Goal: Complete application form

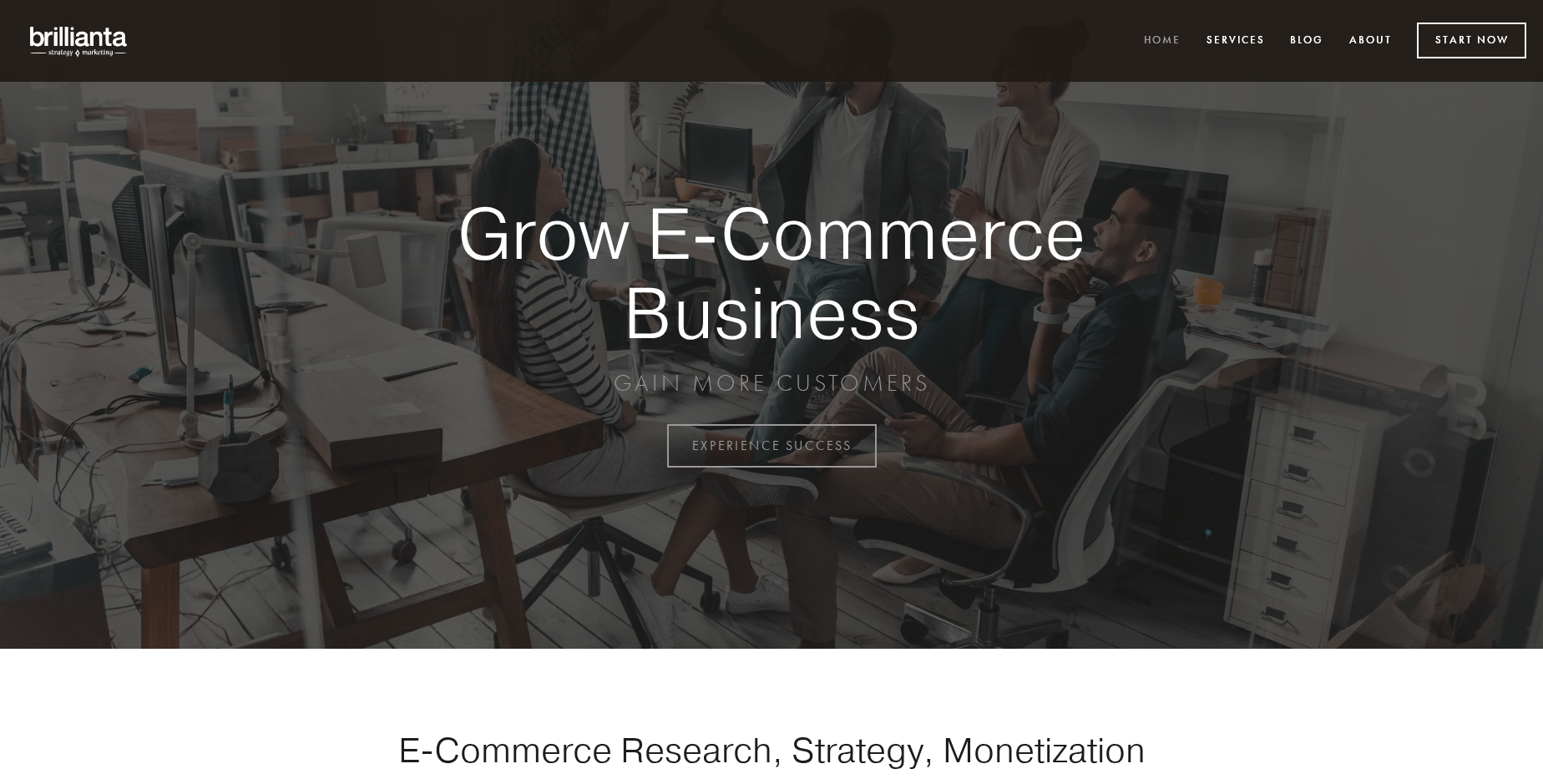
scroll to position [4376, 0]
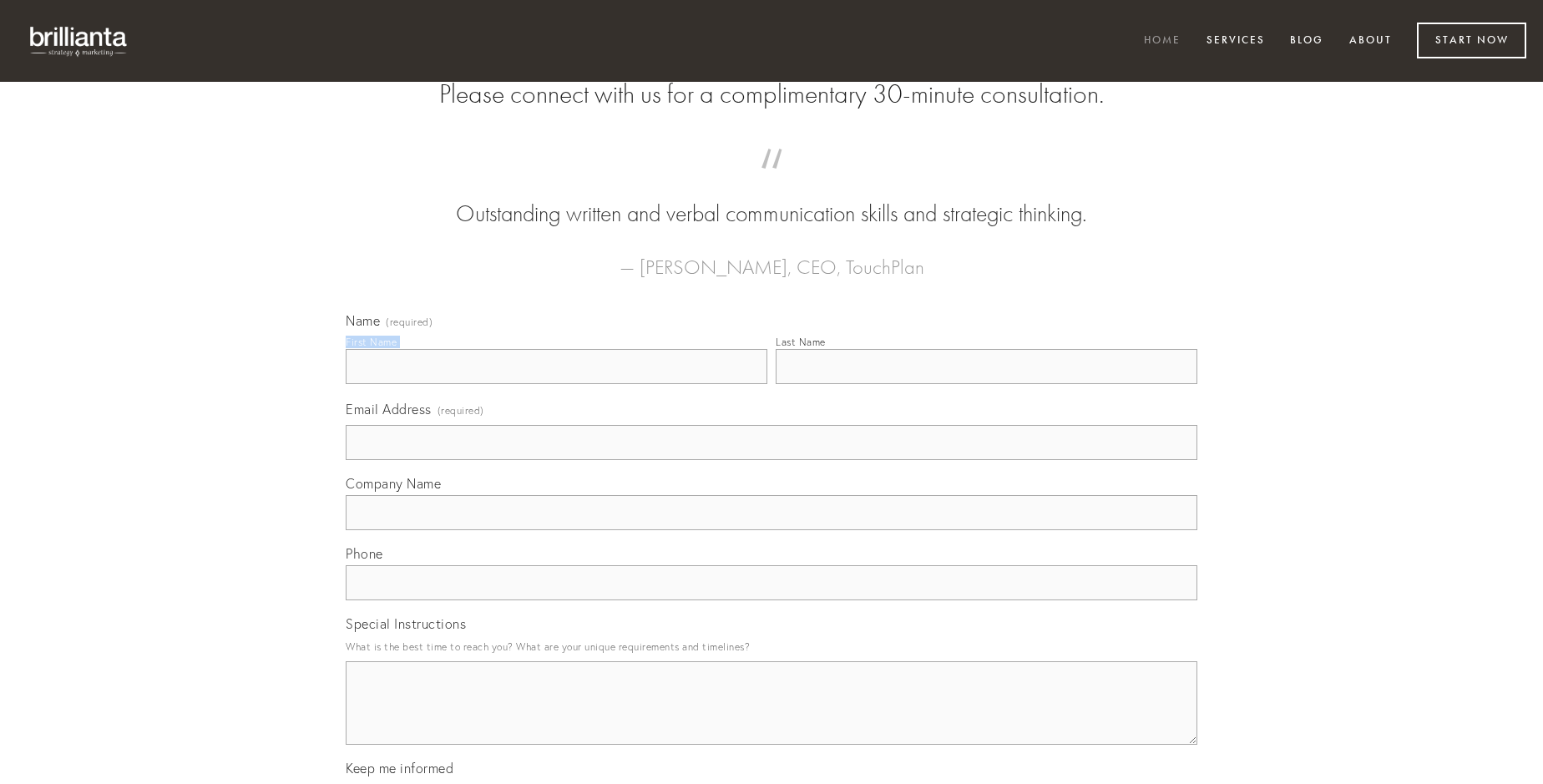
type input "[PERSON_NAME] DVM"
click at [986, 384] on input "Last Name" at bounding box center [986, 366] width 422 height 35
type input "[PERSON_NAME] DVM"
click at [772, 460] on input "Email Address (required)" at bounding box center [771, 442] width 852 height 35
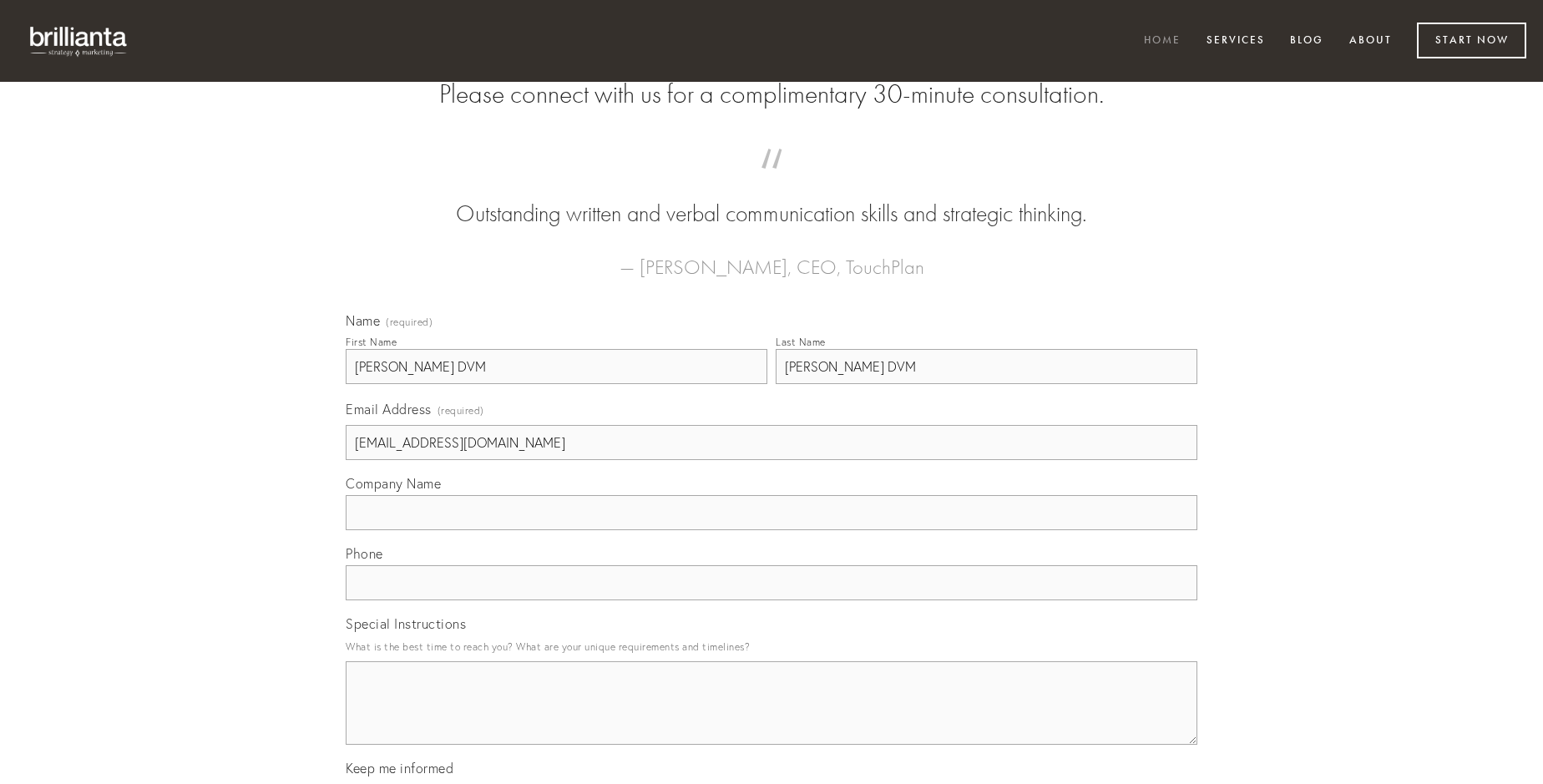
type input "[EMAIL_ADDRESS][DOMAIN_NAME]"
click at [772, 530] on input "Company Name" at bounding box center [771, 512] width 852 height 35
type input "cupio"
click at [772, 600] on input "text" at bounding box center [771, 582] width 852 height 35
click at [772, 718] on textarea "Special Instructions" at bounding box center [771, 702] width 852 height 84
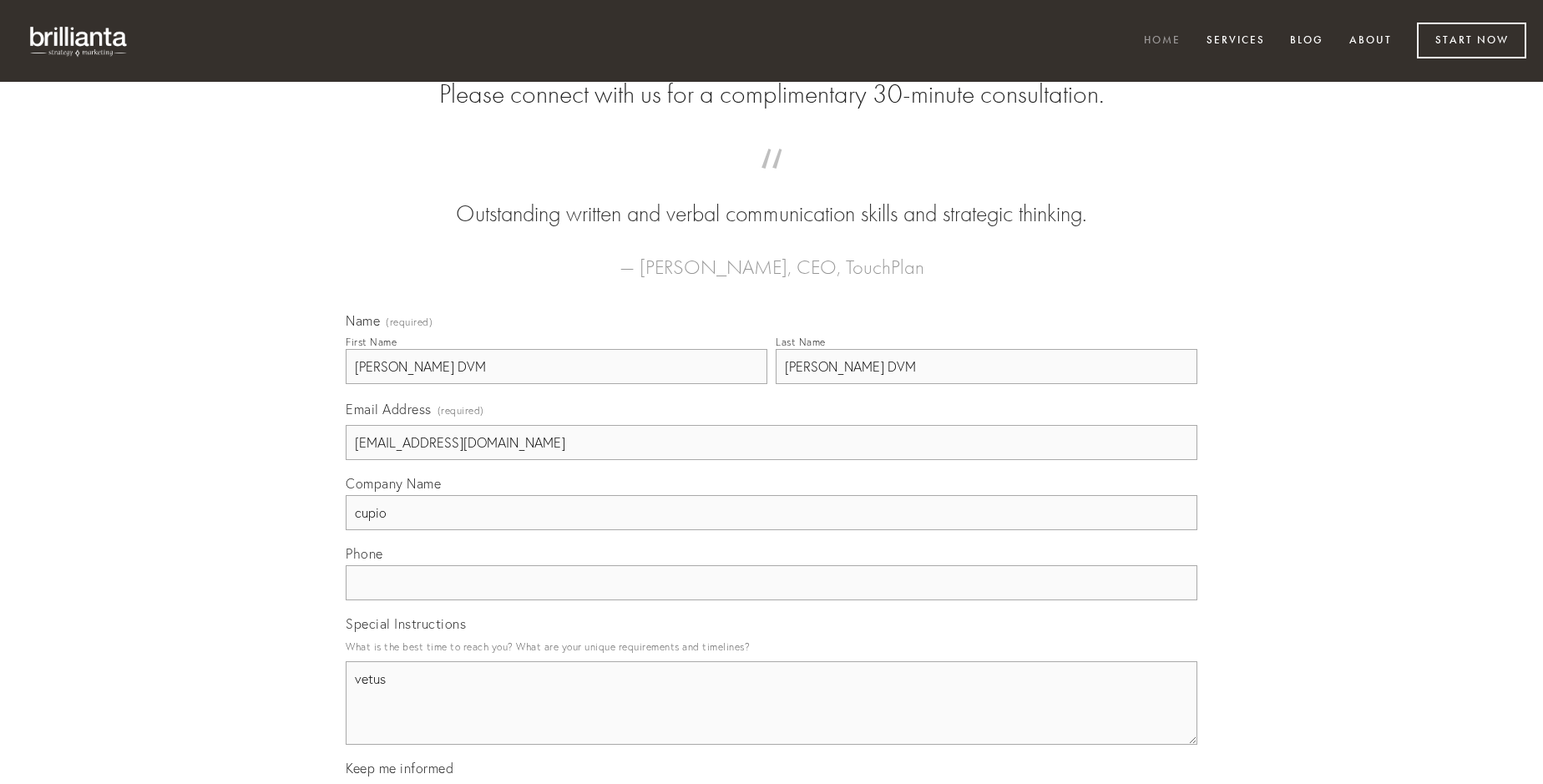
type textarea "vetus"
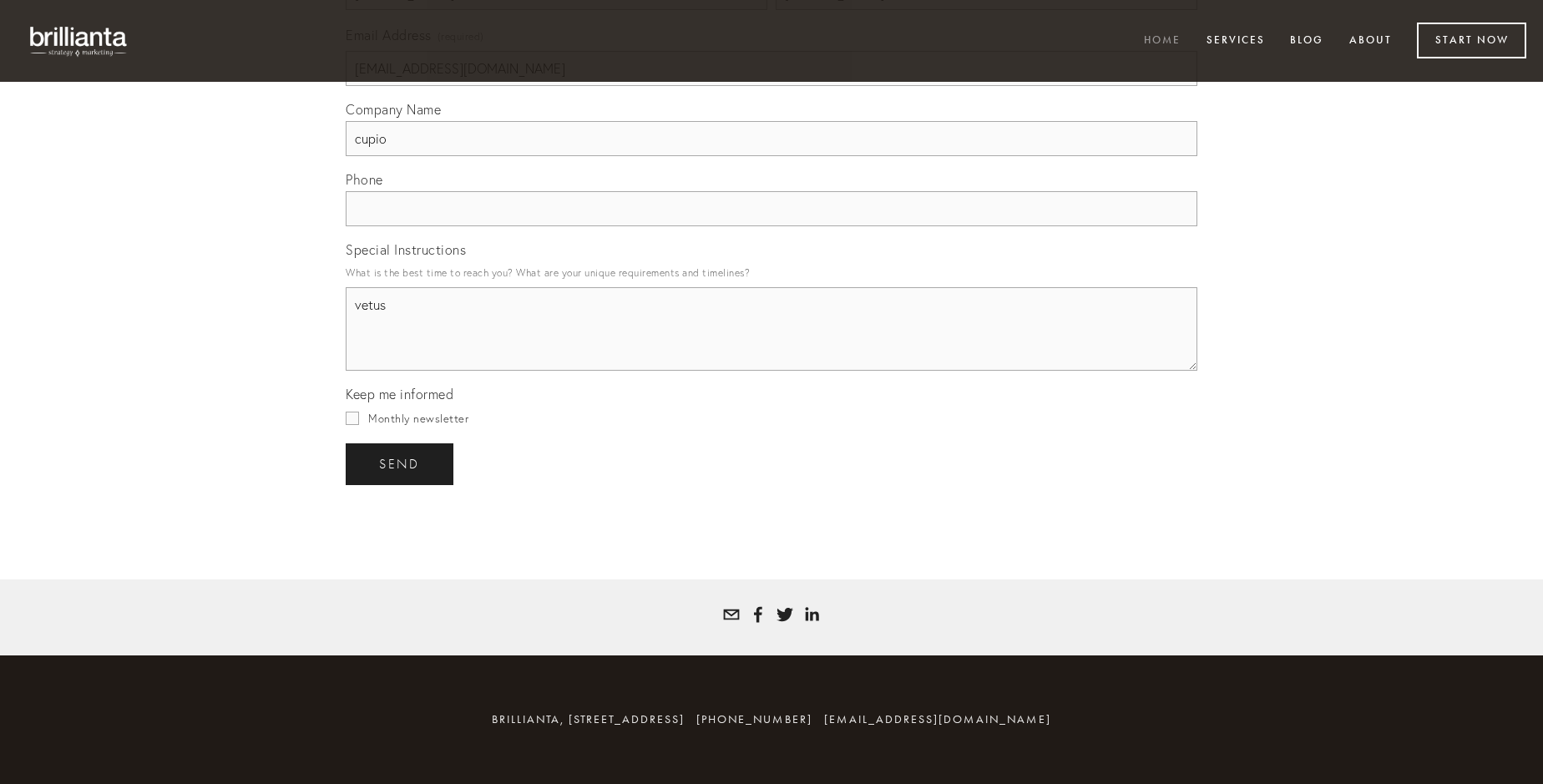
click at [401, 464] on span "send" at bounding box center [400, 464] width 41 height 15
